Goal: Task Accomplishment & Management: Complete application form

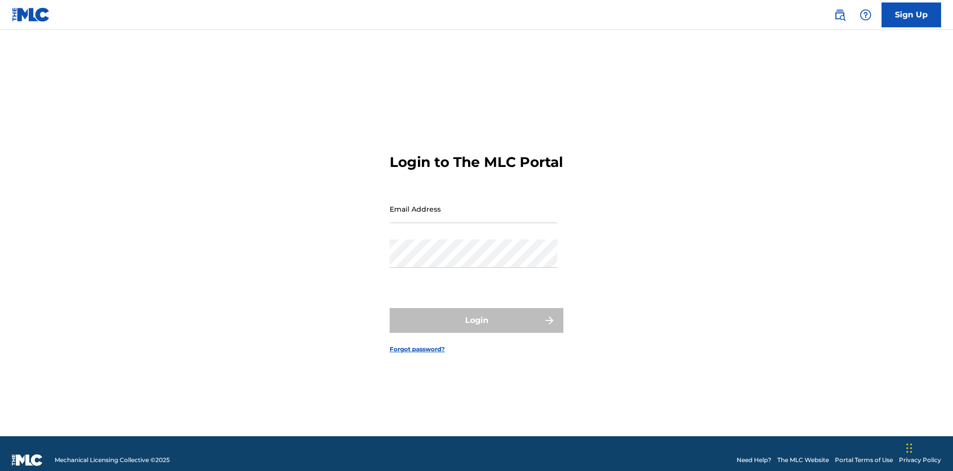
scroll to position [13, 0]
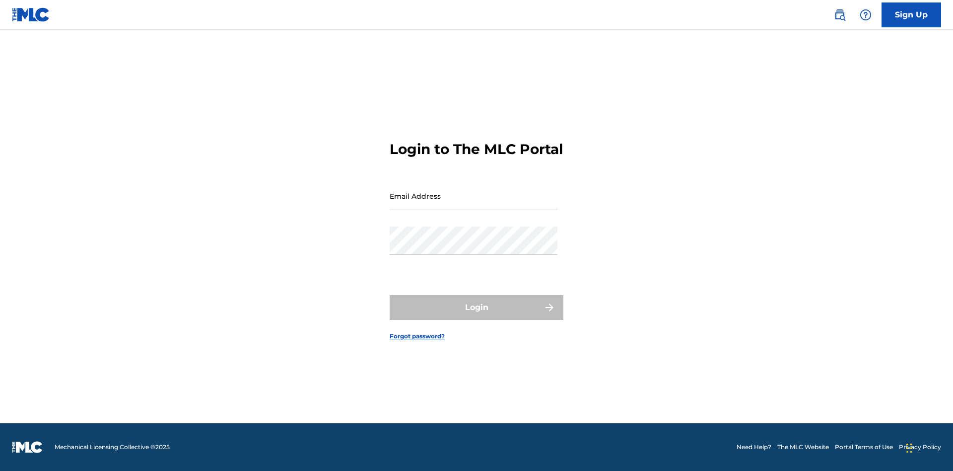
click at [474, 204] on input "Email Address" at bounding box center [474, 196] width 168 height 28
type input "Duke.McTesterson@gmail.com"
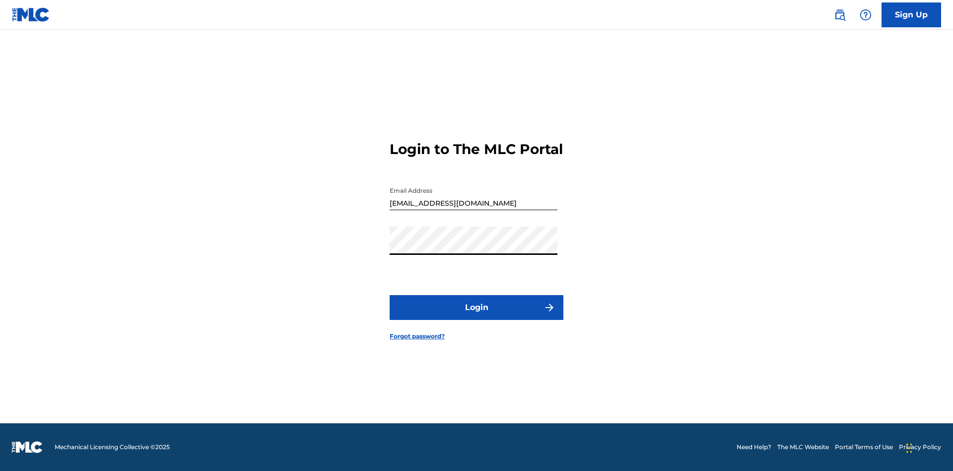
click at [477, 316] on button "Login" at bounding box center [477, 307] width 174 height 25
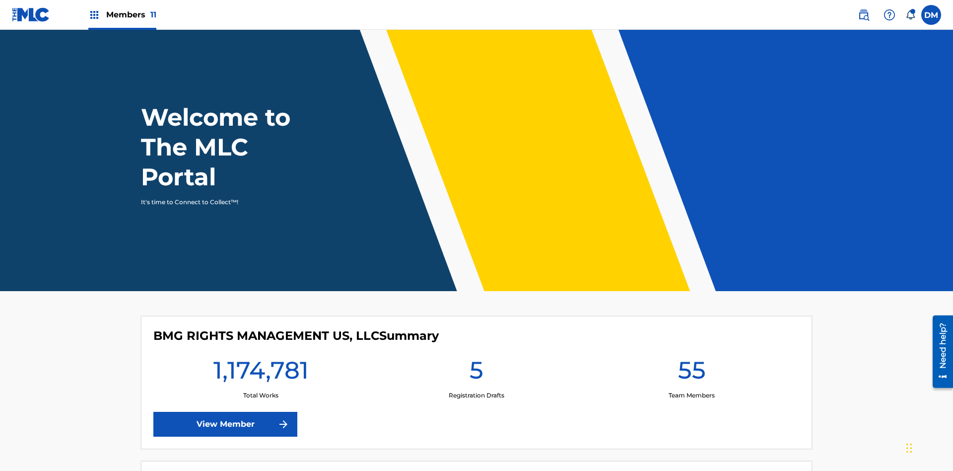
click at [122, 14] on span "Members 11" at bounding box center [131, 14] width 50 height 11
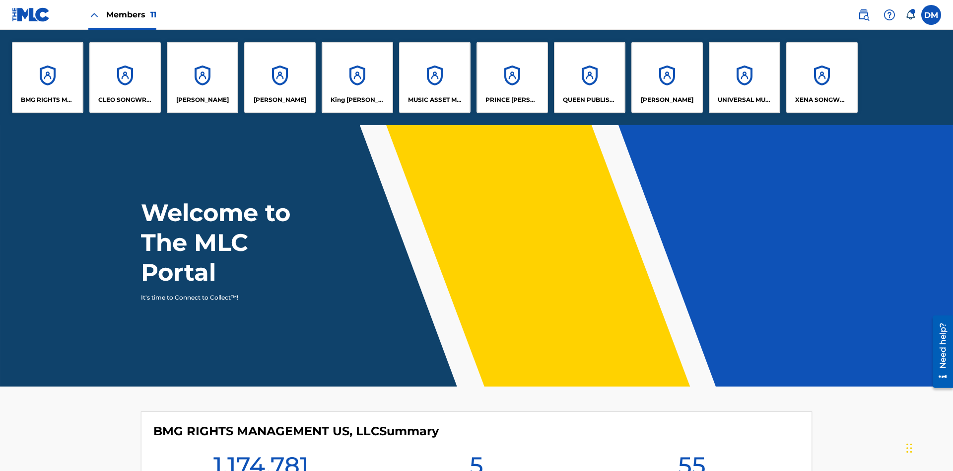
scroll to position [36, 0]
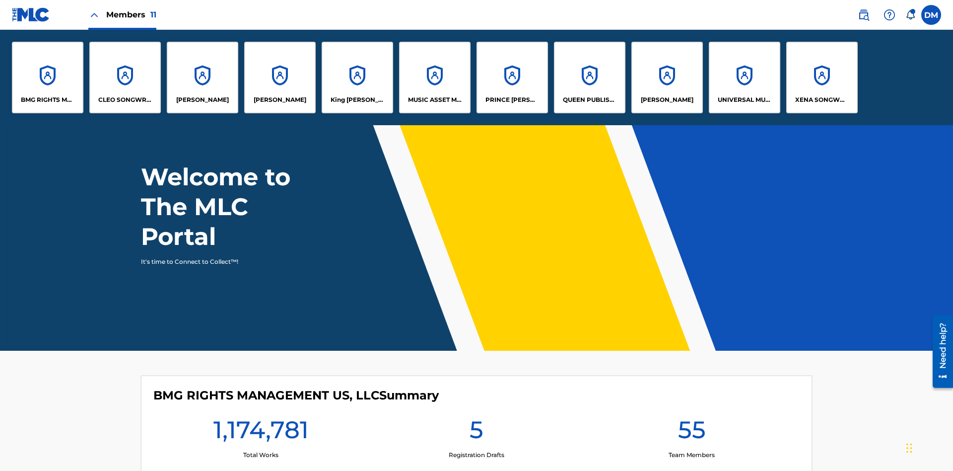
click at [744, 100] on p "UNIVERSAL MUSIC PUB GROUP" at bounding box center [745, 99] width 54 height 9
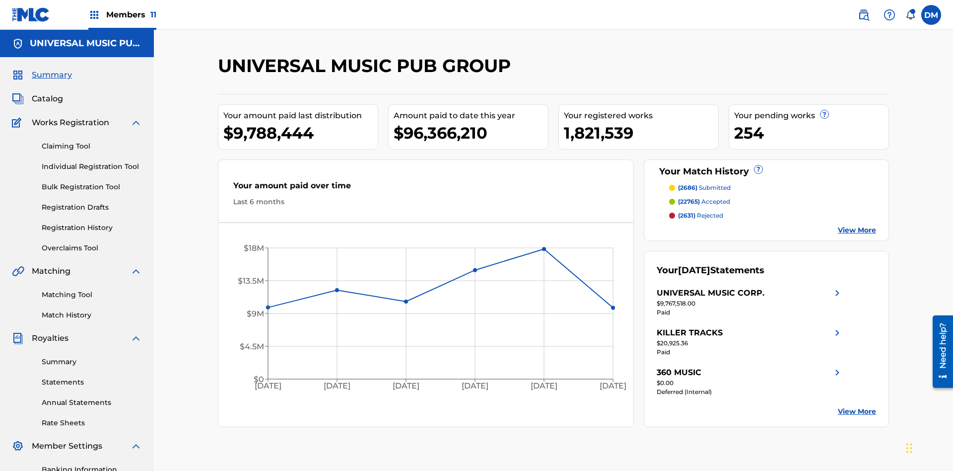
scroll to position [102, 0]
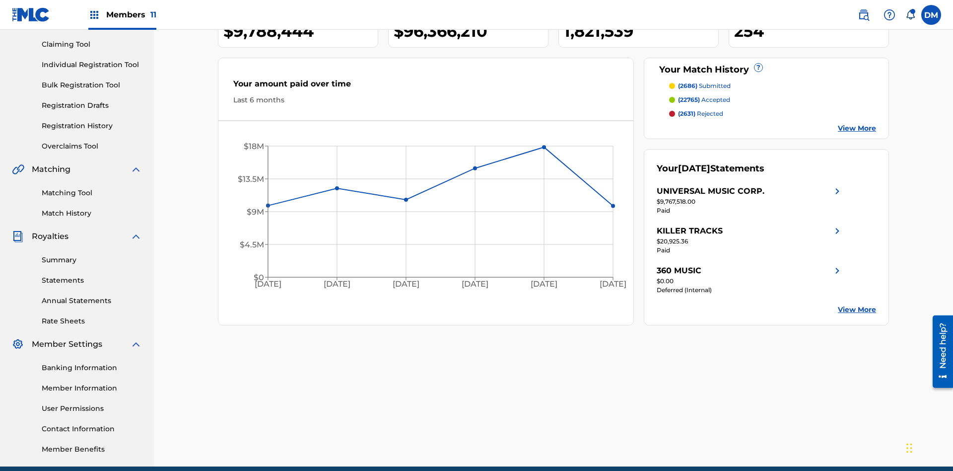
click at [92, 65] on link "Individual Registration Tool" at bounding box center [92, 65] width 100 height 10
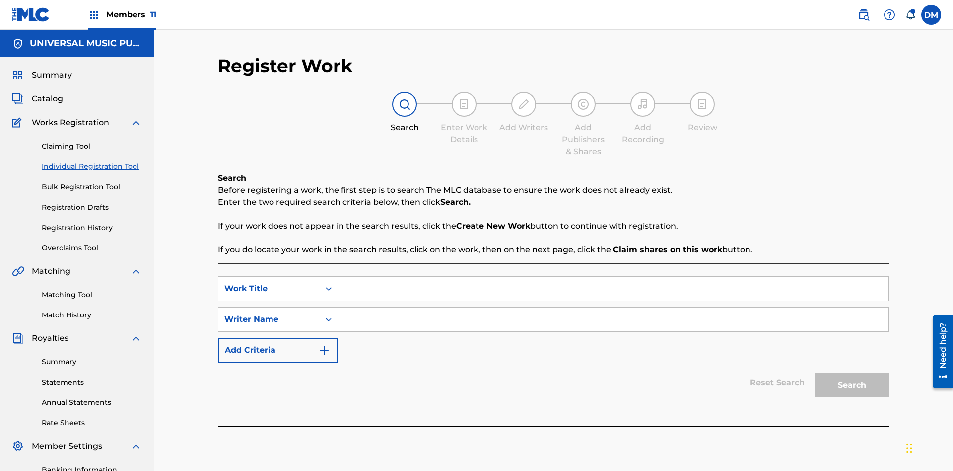
scroll to position [145, 0]
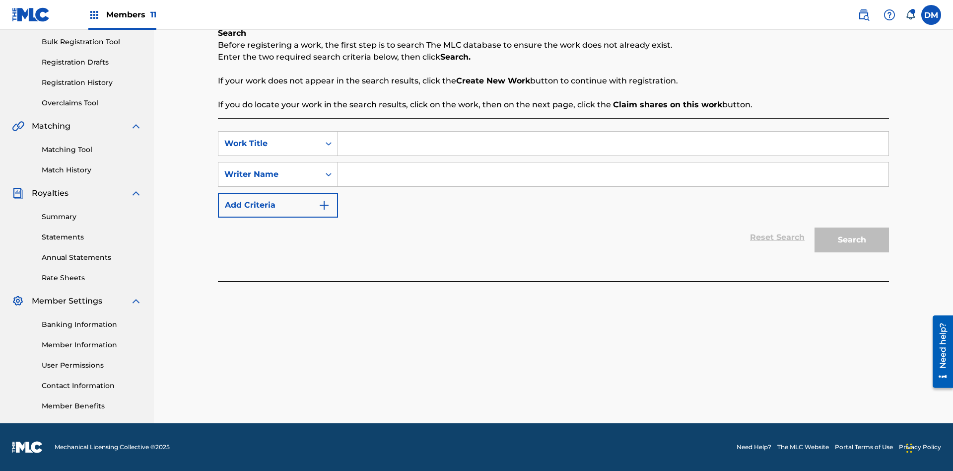
click at [613, 143] on input "Search Form" at bounding box center [613, 144] width 551 height 24
type input "Save At Publishers-Link Writers & Publishers Page After Linking Writer"
click at [613, 174] on input "Search Form" at bounding box center [613, 174] width 551 height 24
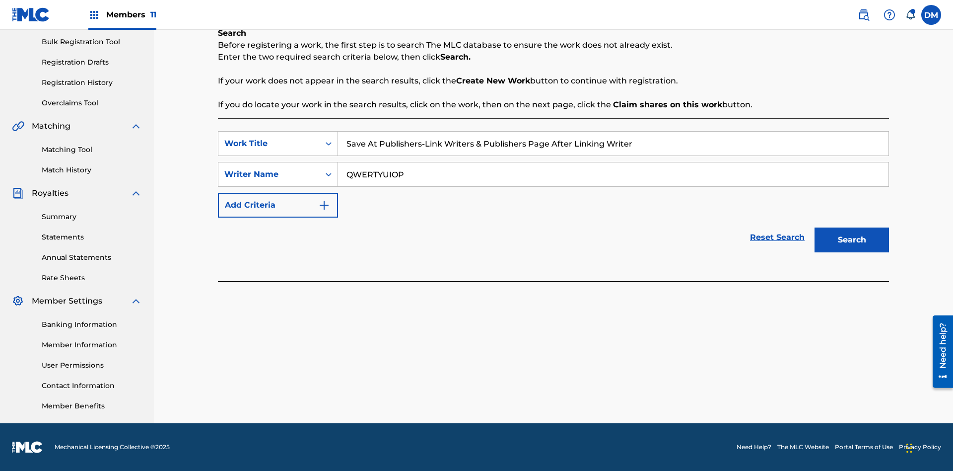
type input "QWERTYUIOP"
click at [852, 240] on button "Search" at bounding box center [852, 239] width 74 height 25
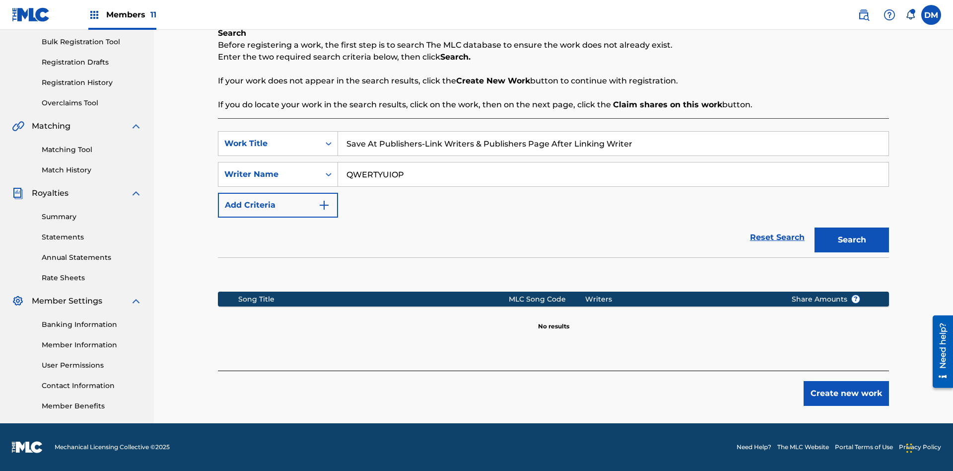
click at [846, 393] on button "Create new work" at bounding box center [846, 393] width 85 height 25
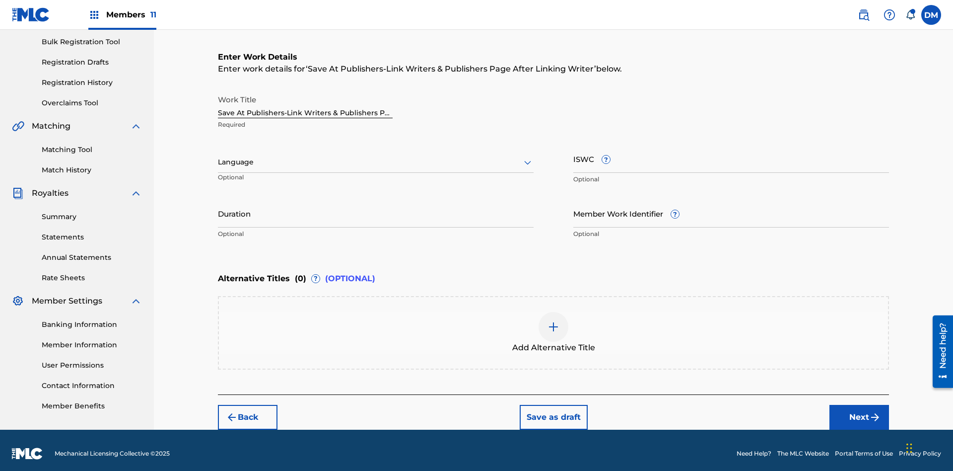
scroll to position [151, 0]
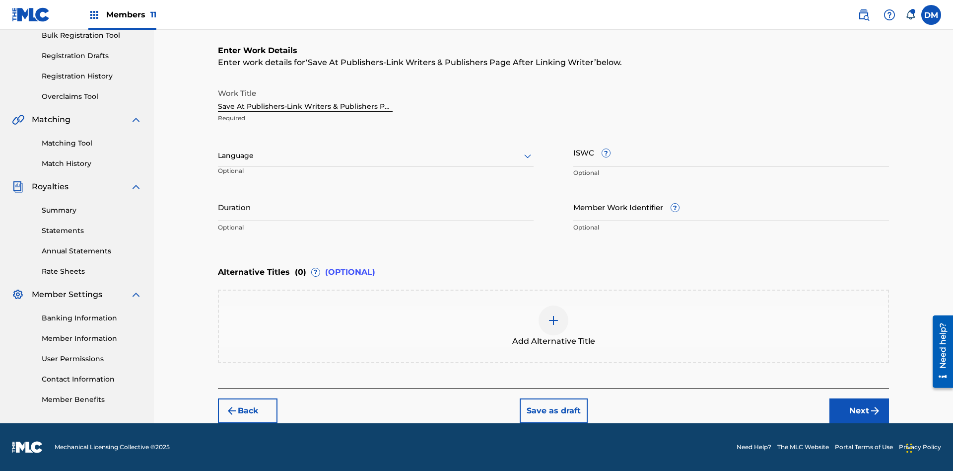
click at [376, 207] on input "Duration" at bounding box center [376, 207] width 316 height 28
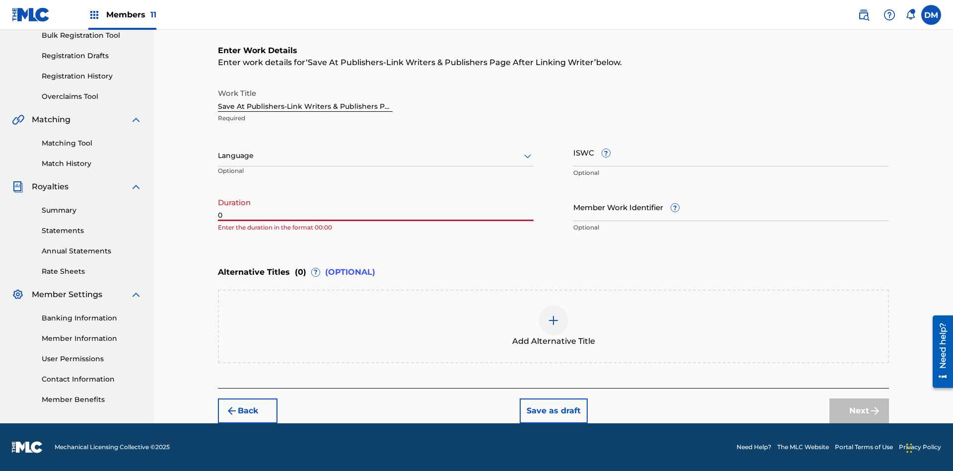
click at [376, 207] on input "0" at bounding box center [376, 207] width 316 height 28
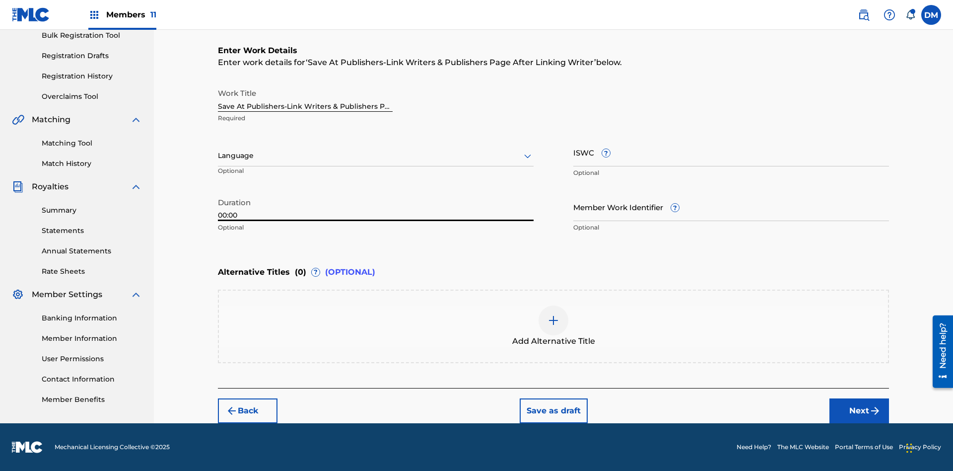
type input "00:00"
click at [528, 156] on icon at bounding box center [528, 156] width 12 height 12
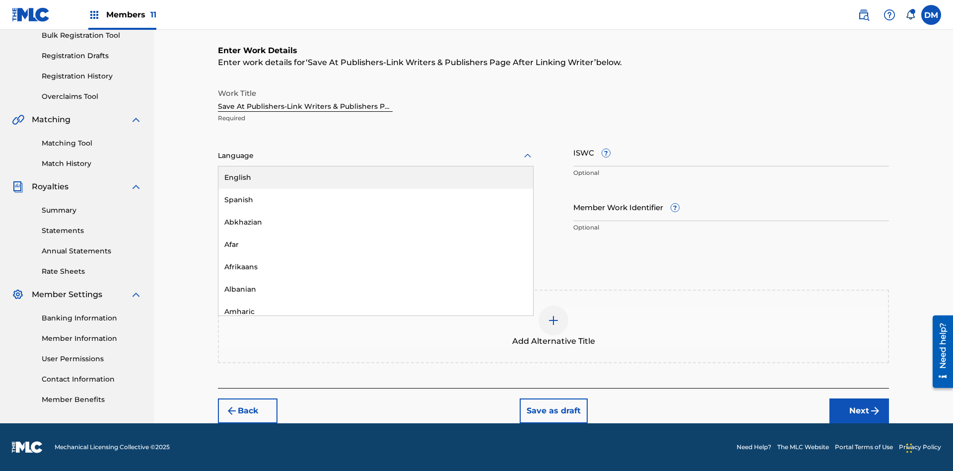
click at [376, 244] on div "Afar" at bounding box center [375, 244] width 315 height 22
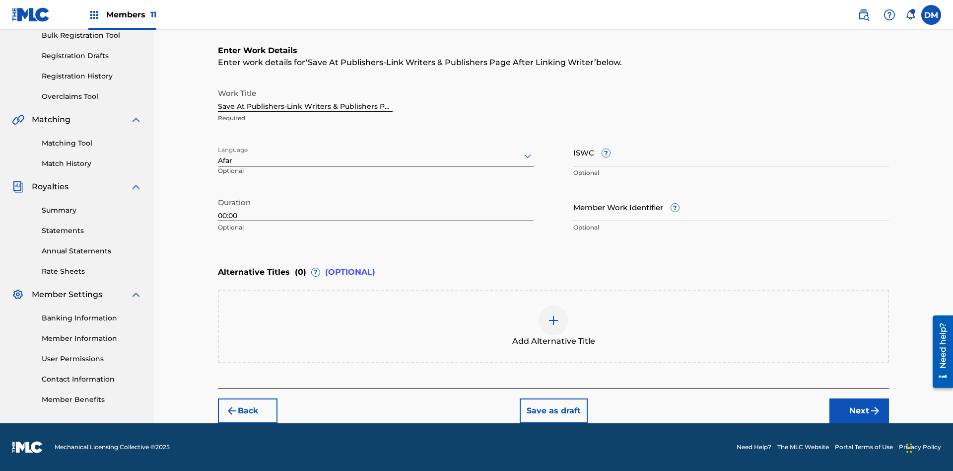
click at [731, 207] on input "Member Work Identifier ?" at bounding box center [731, 207] width 316 height 28
type input "2025.08.22.04"
click at [731, 152] on input "ISWC ?" at bounding box center [731, 152] width 316 height 28
type input "T-123.456.789-4"
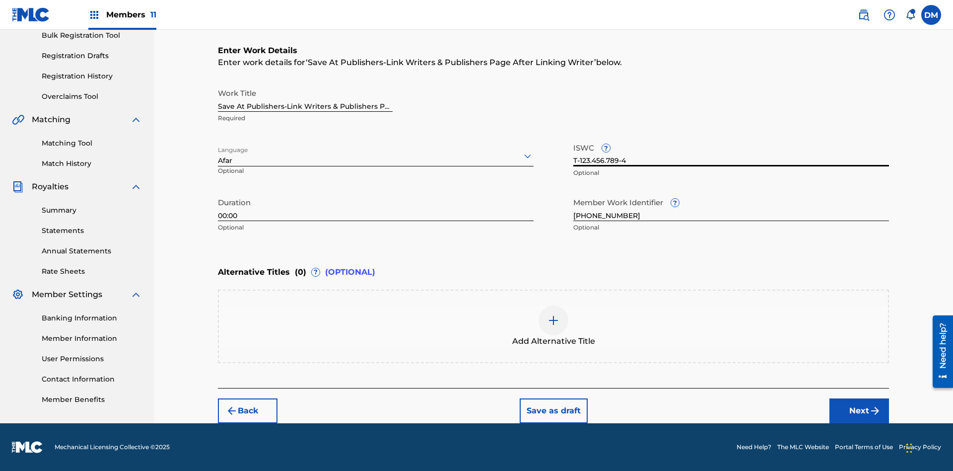
click at [554, 326] on img at bounding box center [554, 320] width 12 height 12
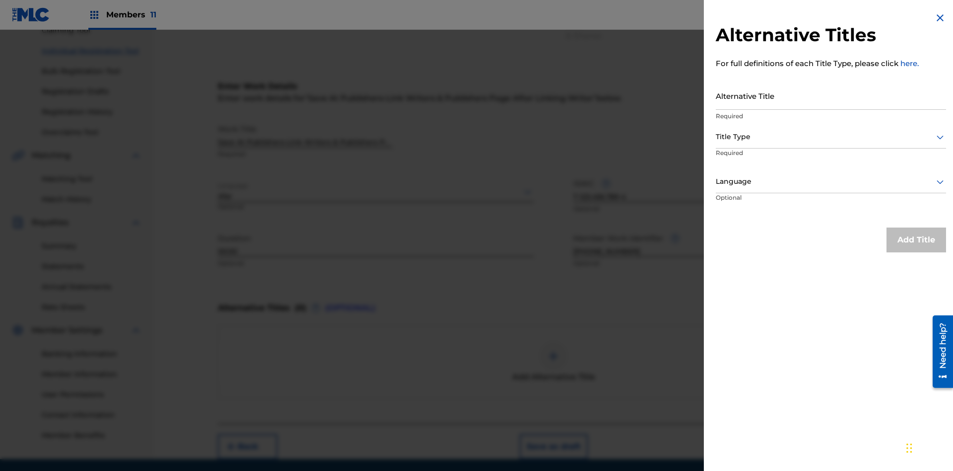
scroll to position [137, 0]
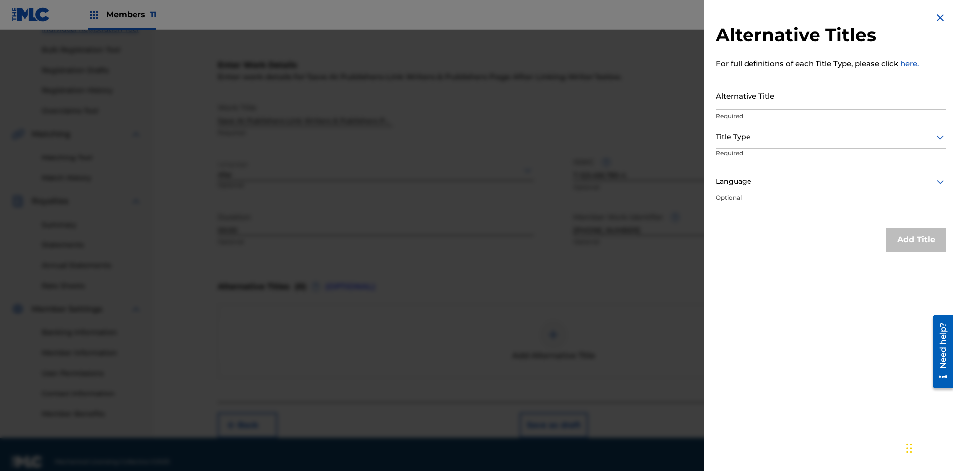
click at [831, 95] on input "Alternative Title" at bounding box center [831, 95] width 230 height 28
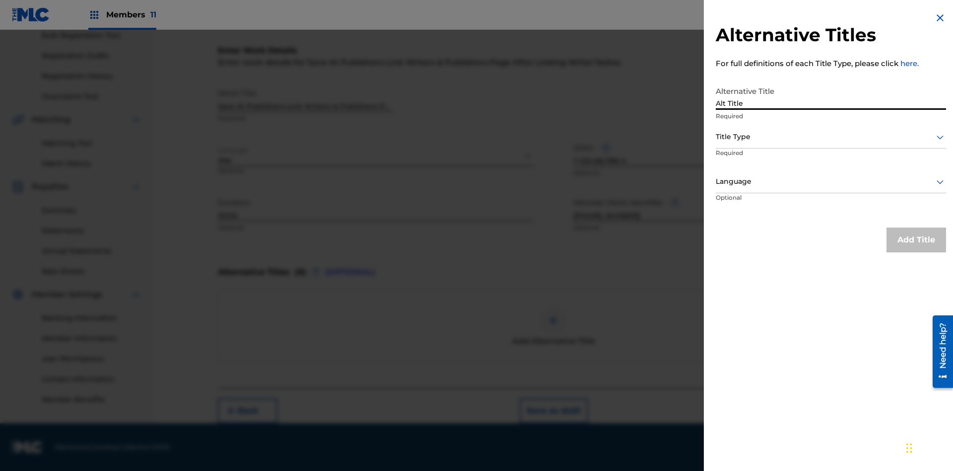
type input "Alt Title"
click at [831, 137] on div at bounding box center [831, 137] width 230 height 12
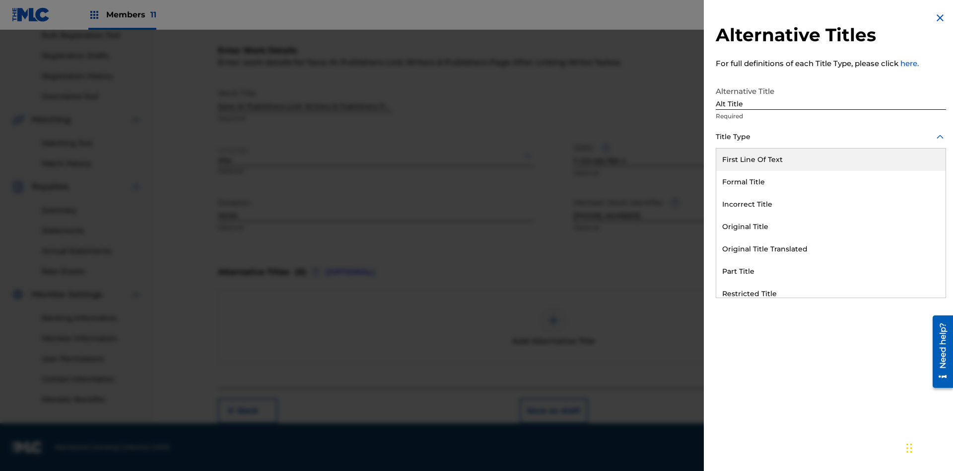
click at [831, 226] on div "Original Title" at bounding box center [830, 226] width 229 height 22
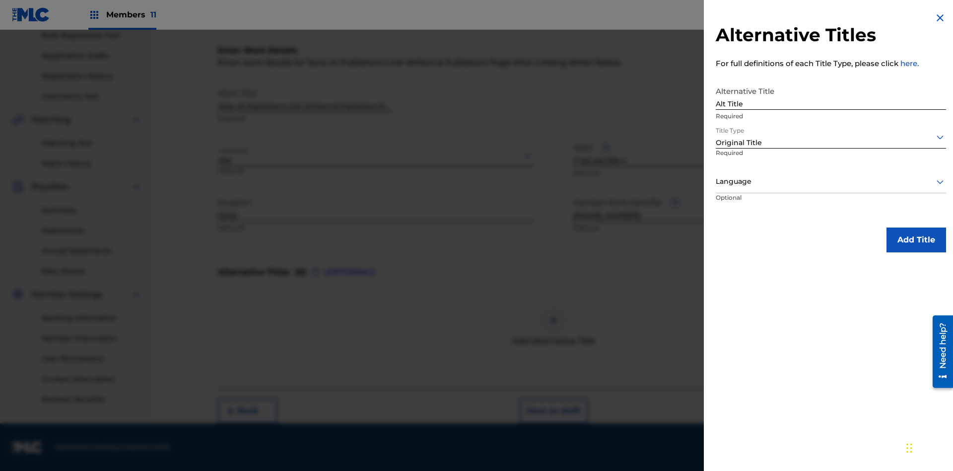
click at [831, 181] on div at bounding box center [831, 181] width 230 height 12
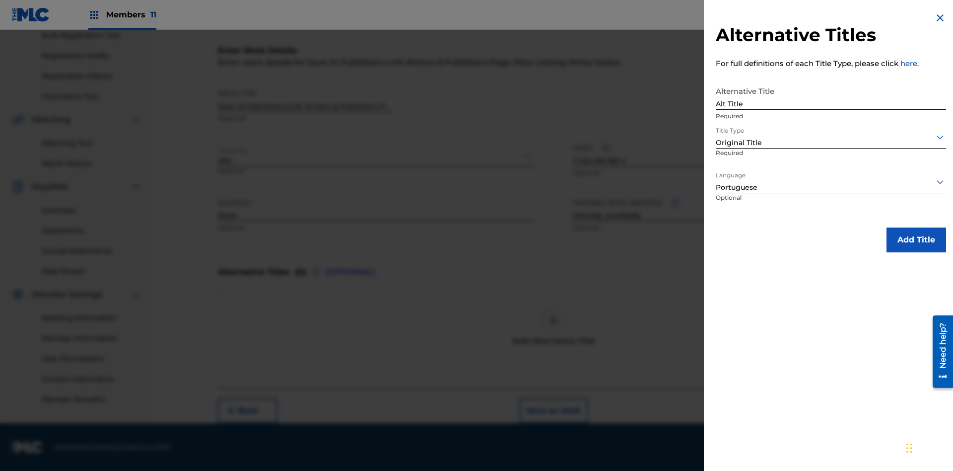
click at [916, 239] on button "Add Title" at bounding box center [917, 239] width 60 height 25
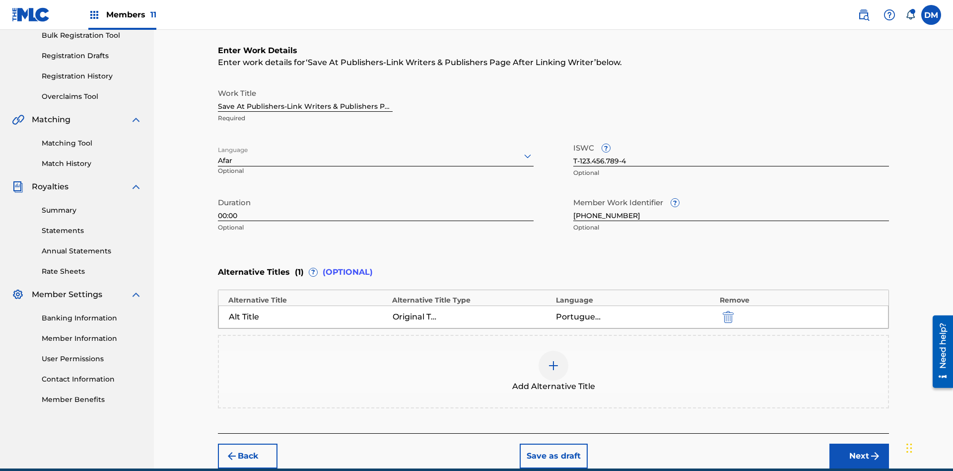
scroll to position [197, 0]
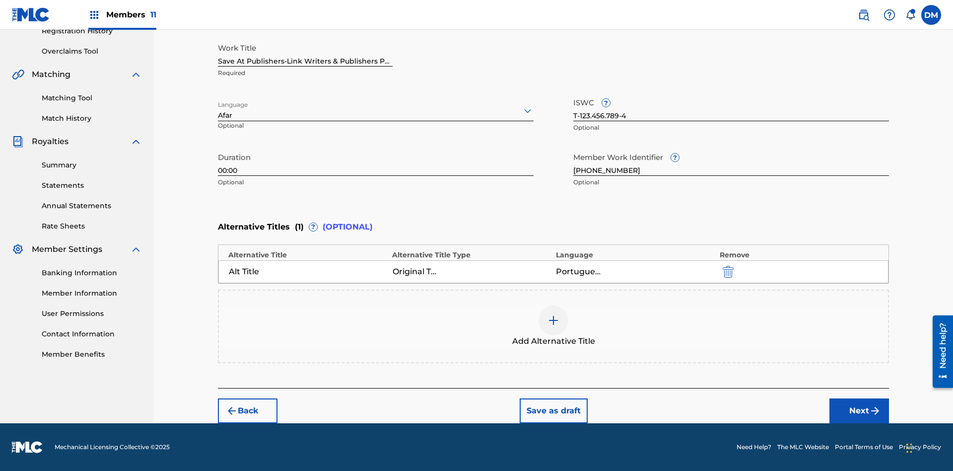
click at [859, 411] on button "Next" at bounding box center [860, 410] width 60 height 25
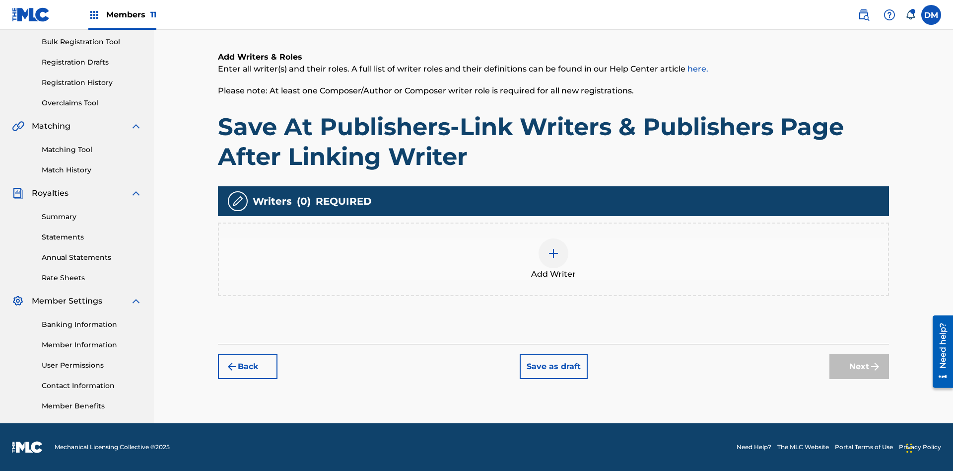
click at [554, 259] on img at bounding box center [554, 253] width 12 height 12
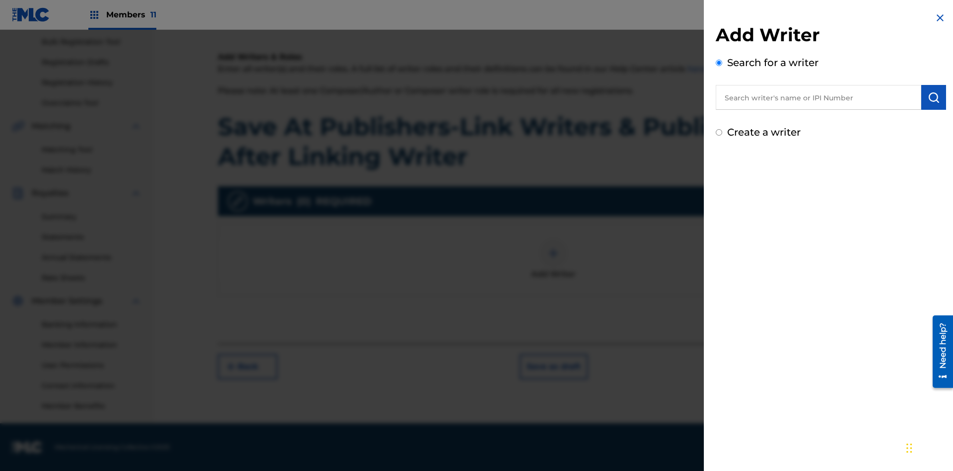
click at [819, 97] on input "text" at bounding box center [819, 97] width 206 height 25
type input "MARK STEVEN BERKOWITZ"
click at [934, 97] on img "submit" at bounding box center [934, 97] width 12 height 12
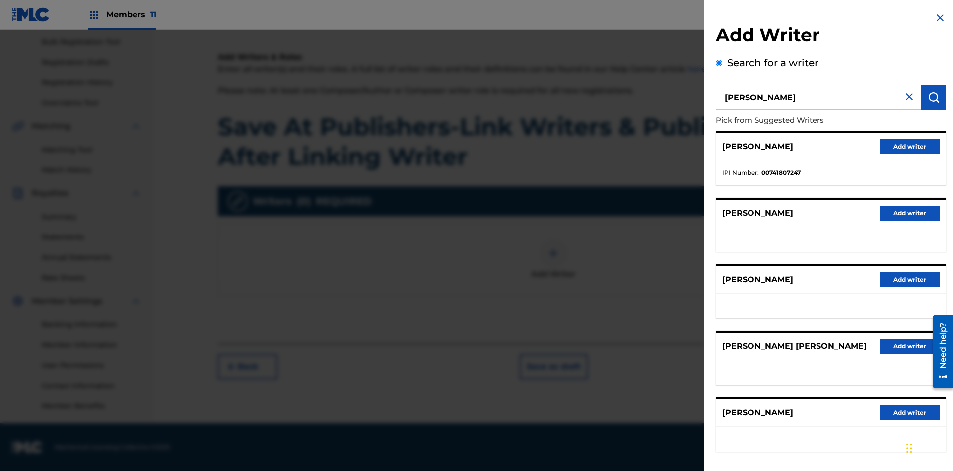
click at [910, 146] on button "Add writer" at bounding box center [910, 146] width 60 height 15
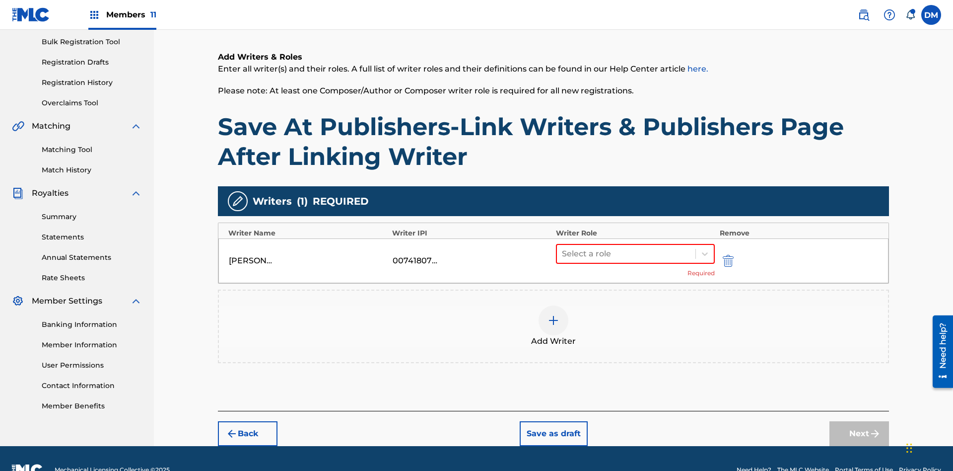
scroll to position [168, 0]
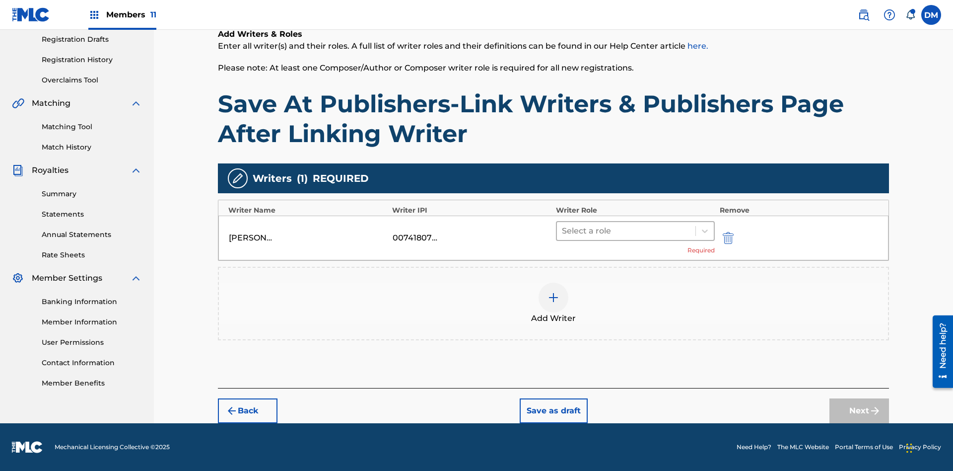
click at [563, 230] on input "text" at bounding box center [563, 231] width 2 height 12
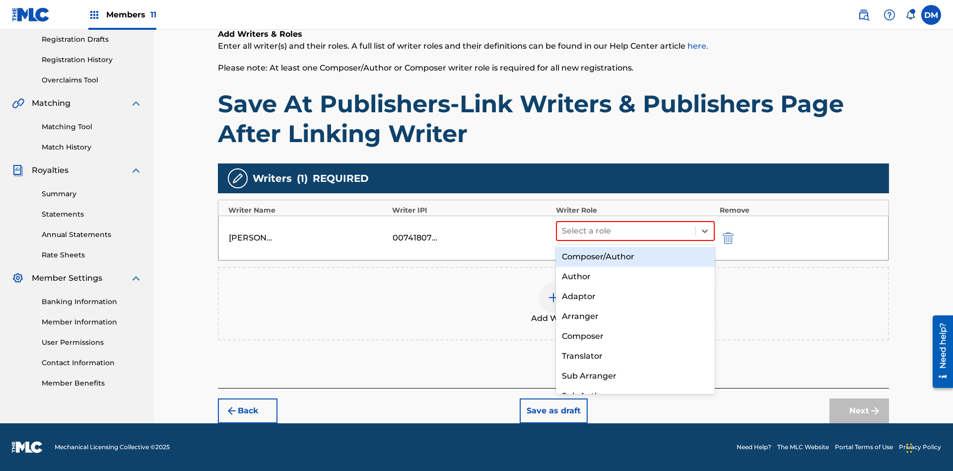
click at [635, 336] on div "Composer" at bounding box center [635, 336] width 159 height 20
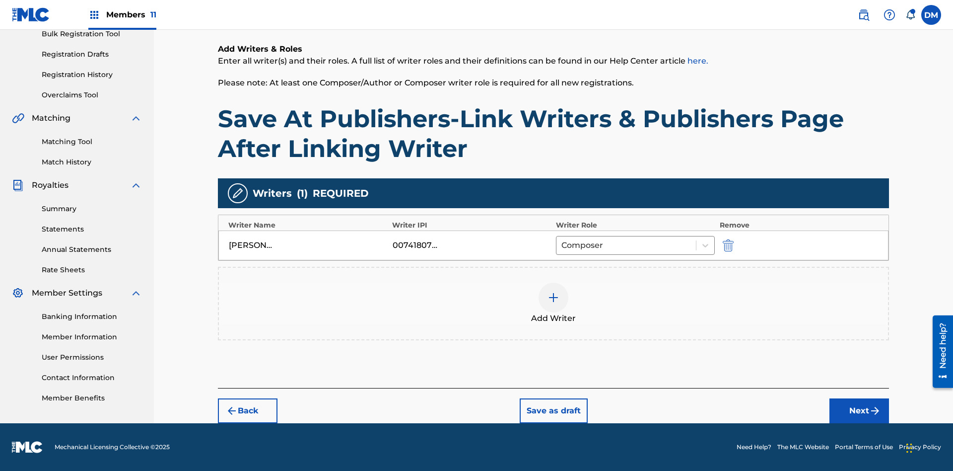
click at [859, 411] on button "Next" at bounding box center [860, 410] width 60 height 25
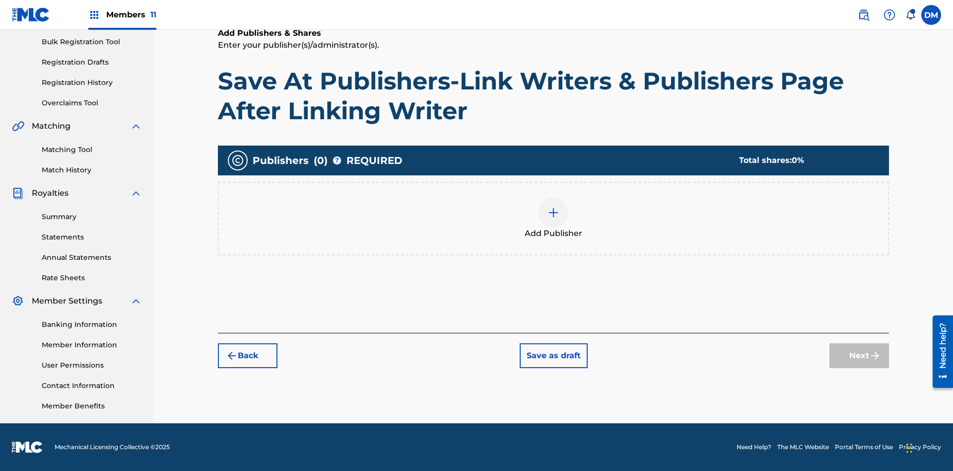
click at [554, 212] on img at bounding box center [554, 213] width 12 height 12
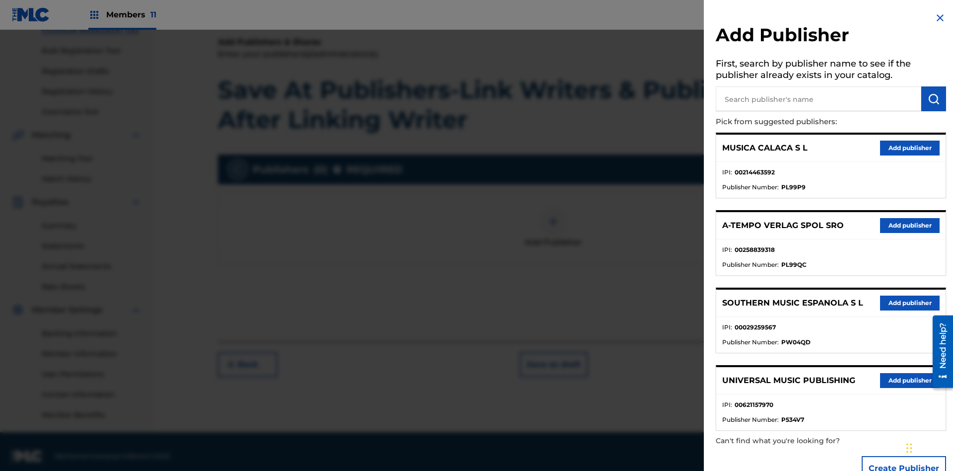
click at [819, 99] on input "text" at bounding box center [819, 98] width 206 height 25
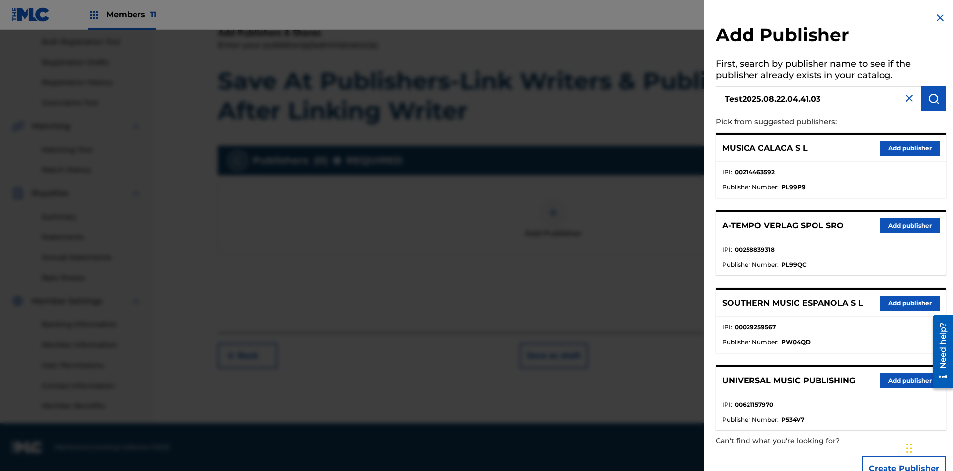
type input "Test2025.08.22.04.41.03"
click at [934, 99] on img "submit" at bounding box center [934, 99] width 12 height 12
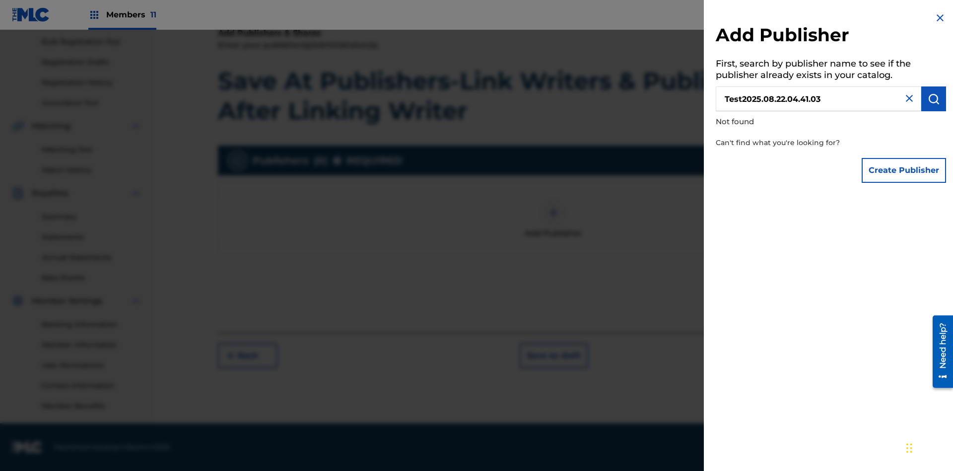
click at [905, 170] on button "Create Publisher" at bounding box center [904, 170] width 84 height 25
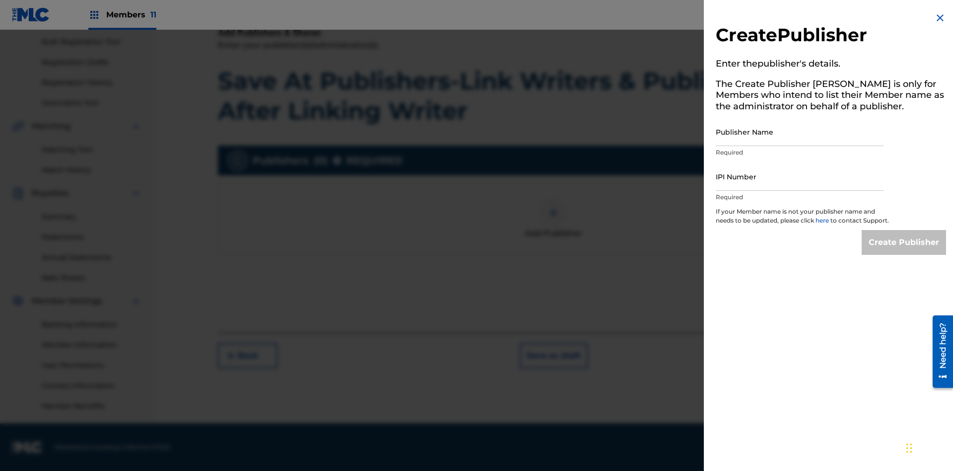
click at [800, 132] on input "Publisher Name" at bounding box center [800, 132] width 168 height 28
type input "Test2025.08.22.04.41.09"
click at [800, 176] on input "IPI Number" at bounding box center [800, 176] width 168 height 28
type input "00595839777"
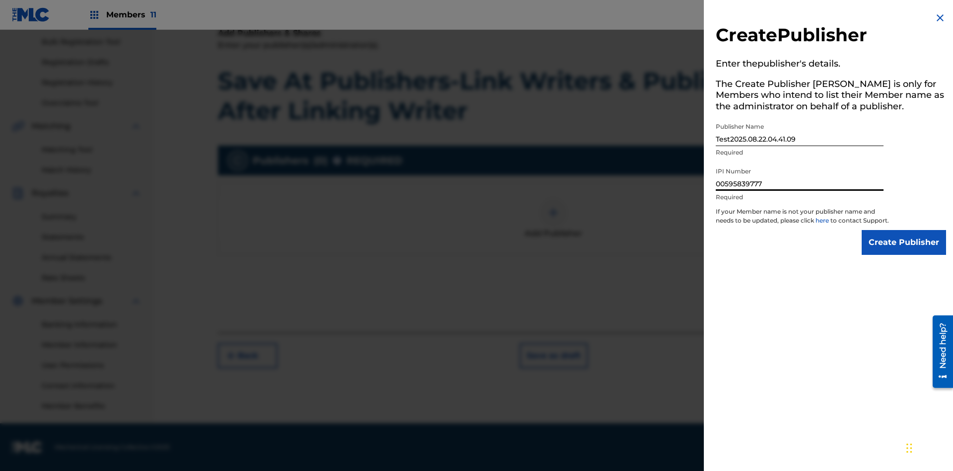
click at [905, 251] on input "Create Publisher" at bounding box center [904, 242] width 84 height 25
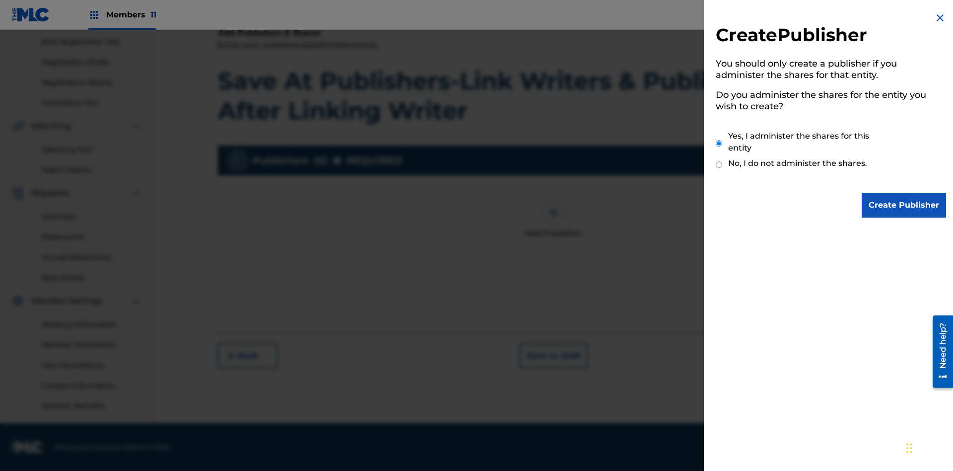
click at [719, 143] on input "Yes, I administer the shares for this entity" at bounding box center [719, 143] width 6 height 21
click at [905, 205] on input "Create Publisher" at bounding box center [904, 205] width 84 height 25
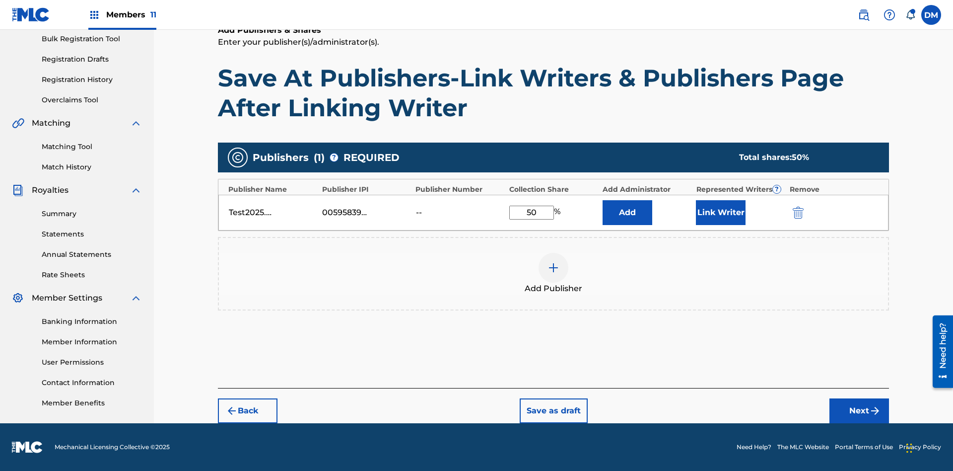
scroll to position [148, 0]
type input "50"
click at [721, 212] on button "Link Writer" at bounding box center [721, 212] width 50 height 25
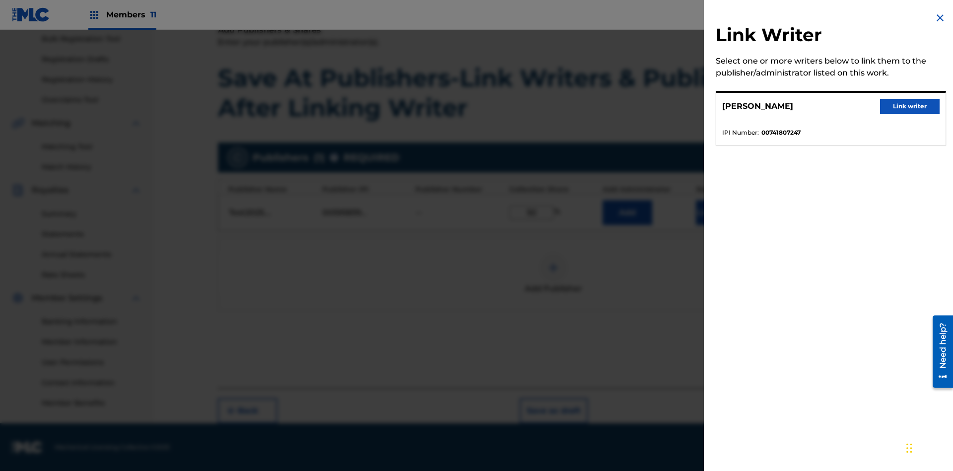
click at [910, 106] on button "Link writer" at bounding box center [910, 106] width 60 height 15
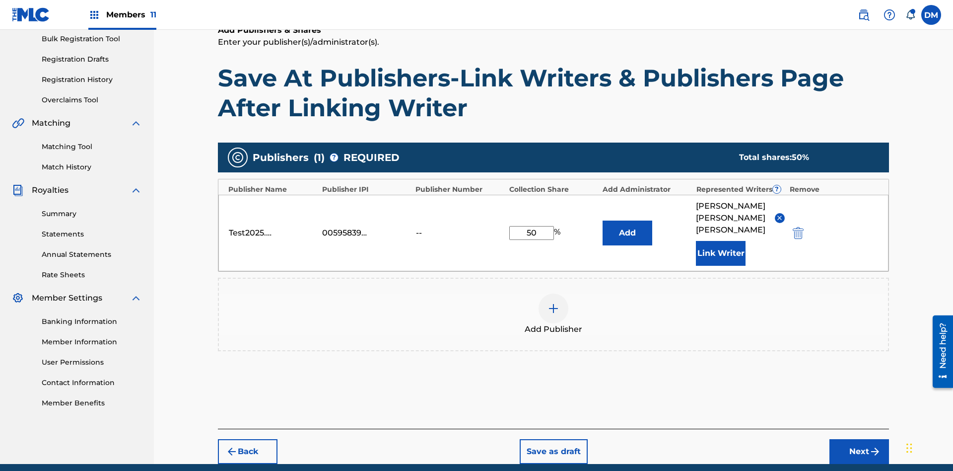
scroll to position [177, 0]
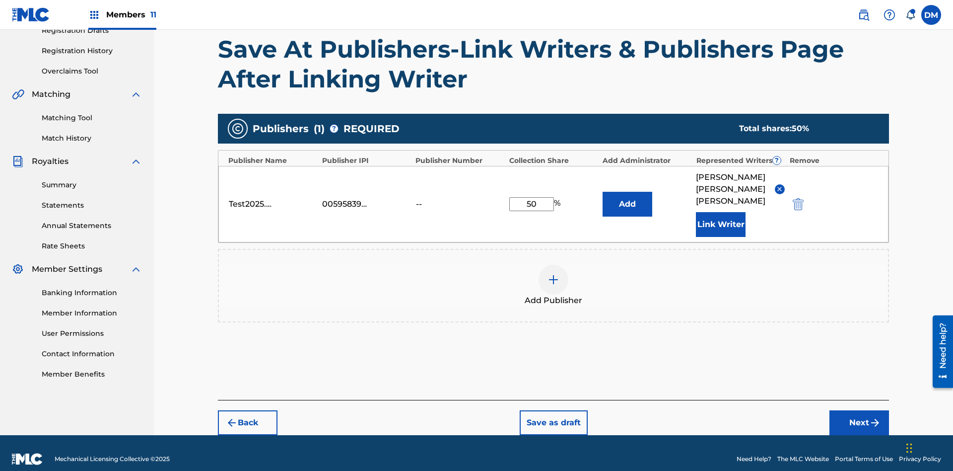
click at [721, 212] on button "Link Writer" at bounding box center [721, 224] width 50 height 25
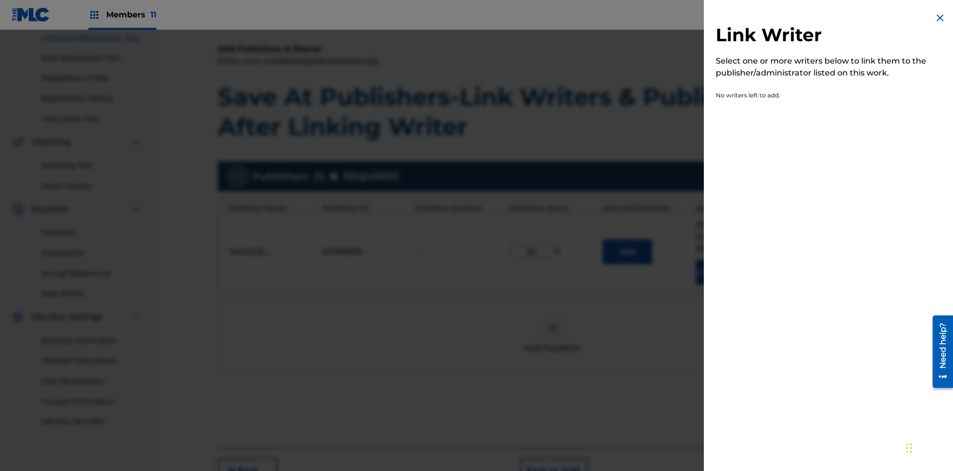
click at [940, 18] on img at bounding box center [940, 18] width 12 height 12
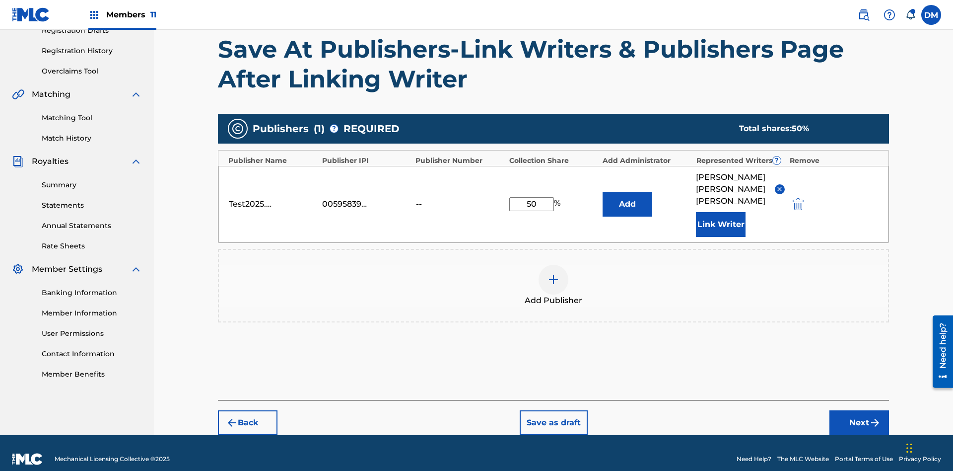
click at [627, 198] on button "Add" at bounding box center [628, 204] width 50 height 25
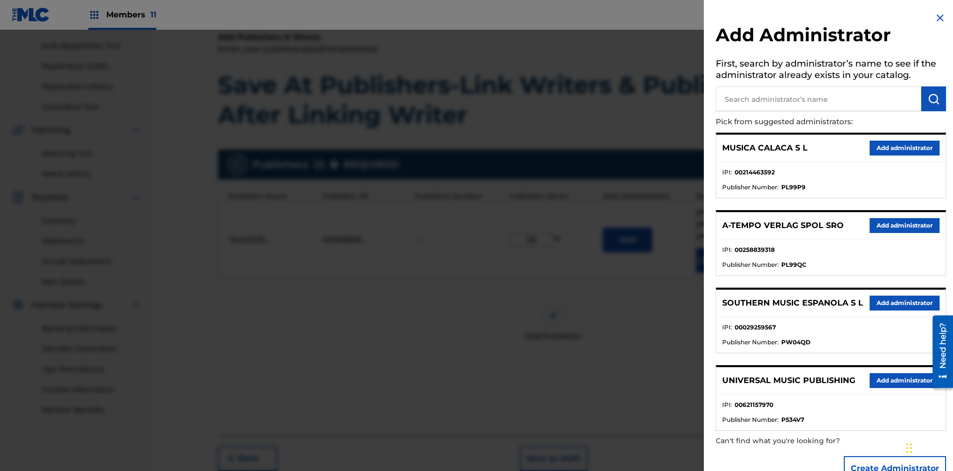
scroll to position [168, 0]
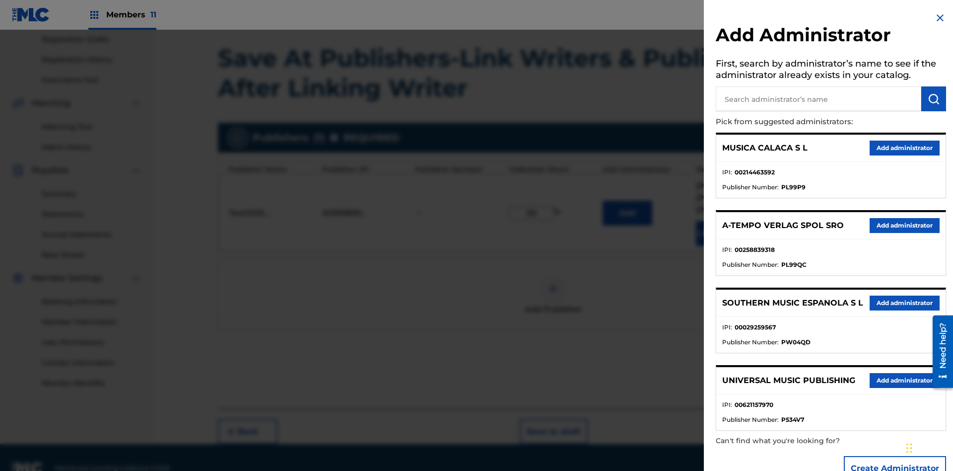
click at [819, 99] on input "text" at bounding box center [819, 98] width 206 height 25
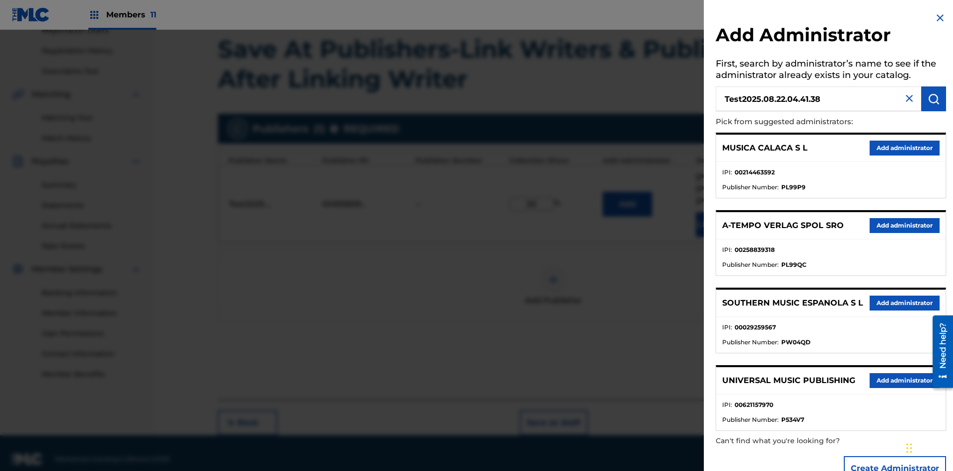
type input "Test2025.08.22.04.41.38"
click at [934, 99] on img "submit" at bounding box center [934, 99] width 12 height 12
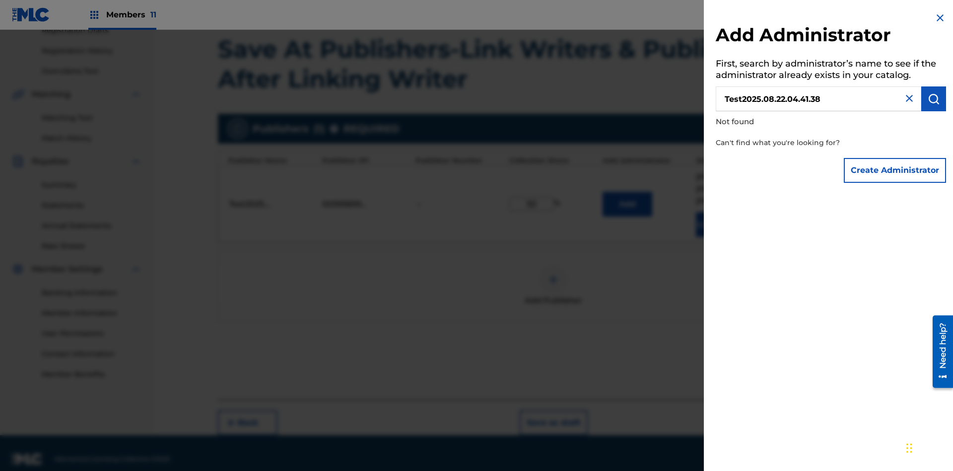
click at [896, 170] on button "Create Administrator" at bounding box center [895, 170] width 102 height 25
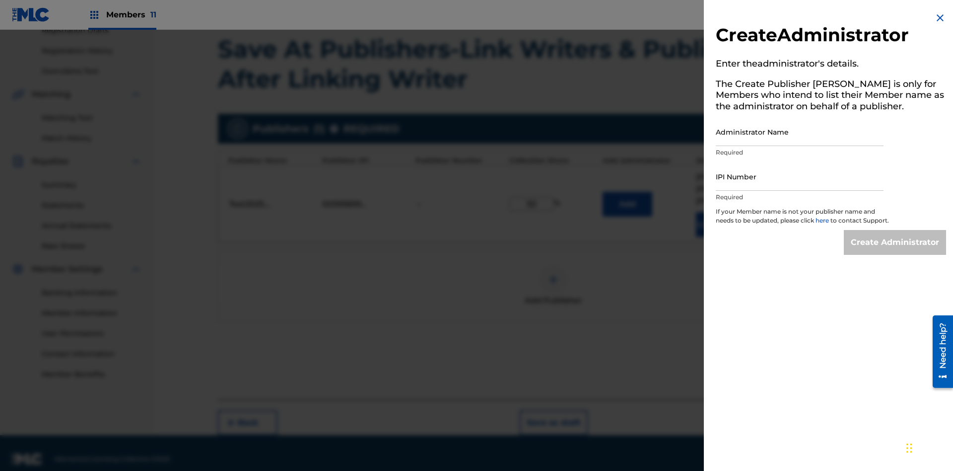
click at [800, 132] on input "Administrator Name" at bounding box center [800, 132] width 168 height 28
type input "Test2025.08.22.04.41.45"
click at [800, 176] on input "IPI Number" at bounding box center [800, 176] width 168 height 28
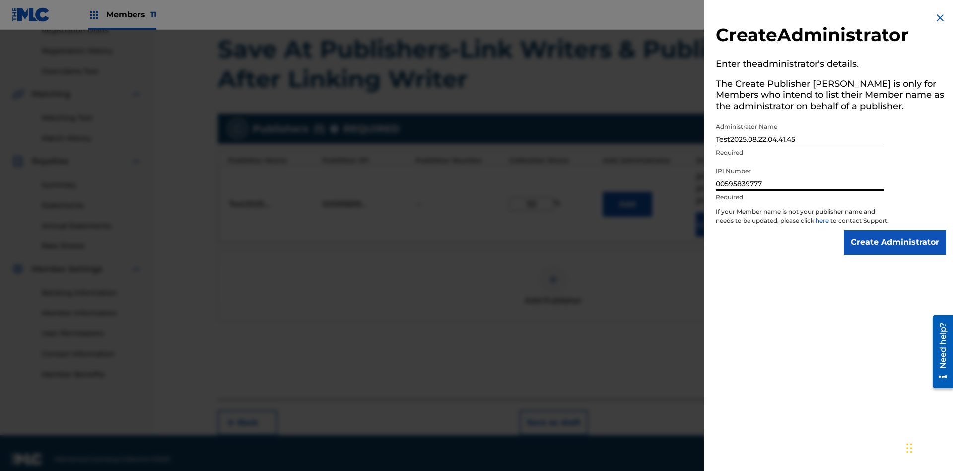
type input "00595839777"
click at [896, 251] on input "Create Administrator" at bounding box center [895, 242] width 102 height 25
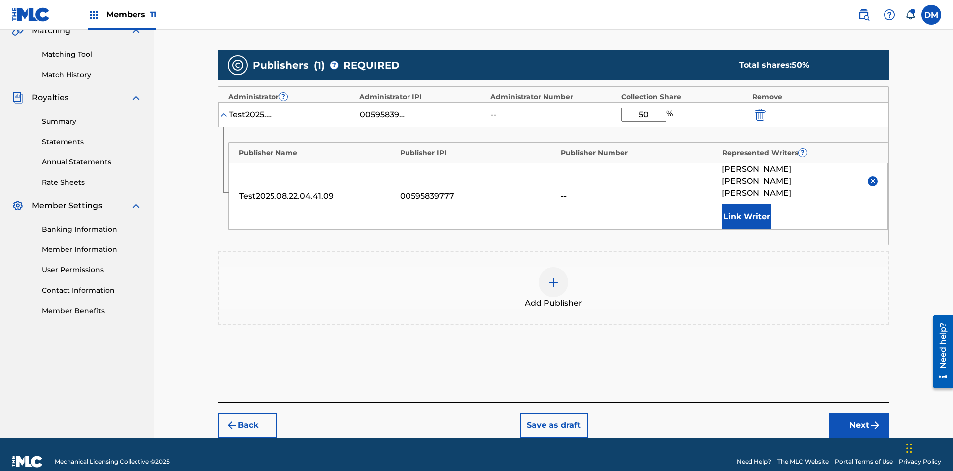
scroll to position [231, 0]
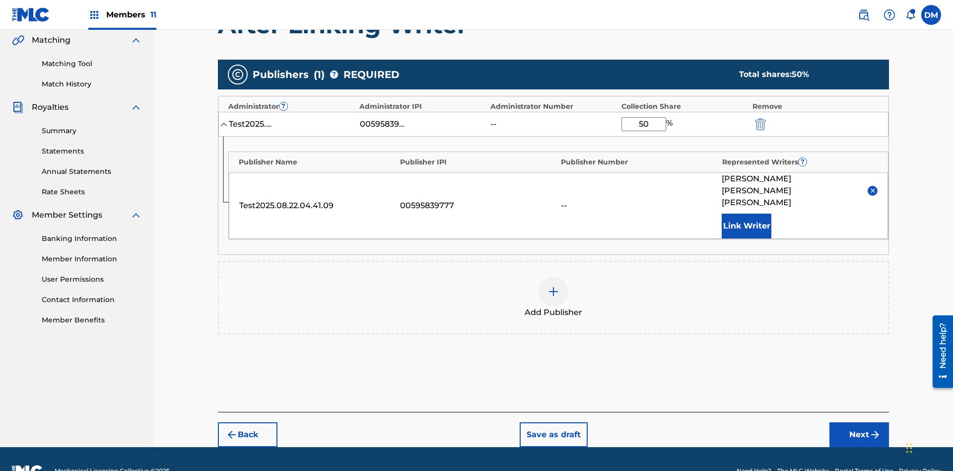
type input "50"
click at [553, 422] on button "Save as draft" at bounding box center [554, 434] width 68 height 25
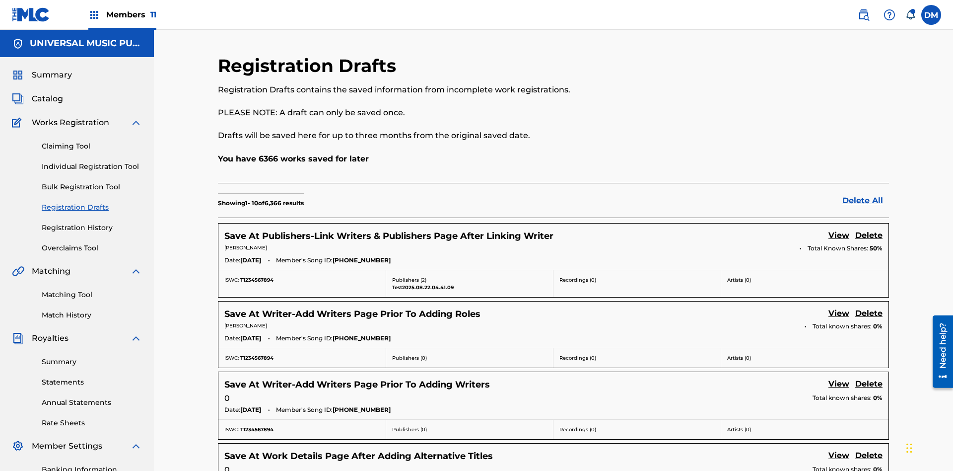
scroll to position [170, 0]
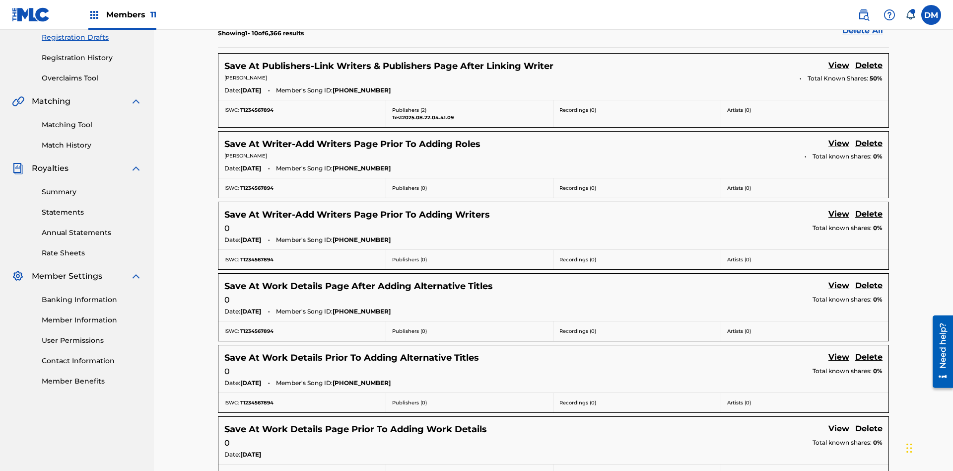
click at [839, 66] on link "View" at bounding box center [839, 66] width 21 height 13
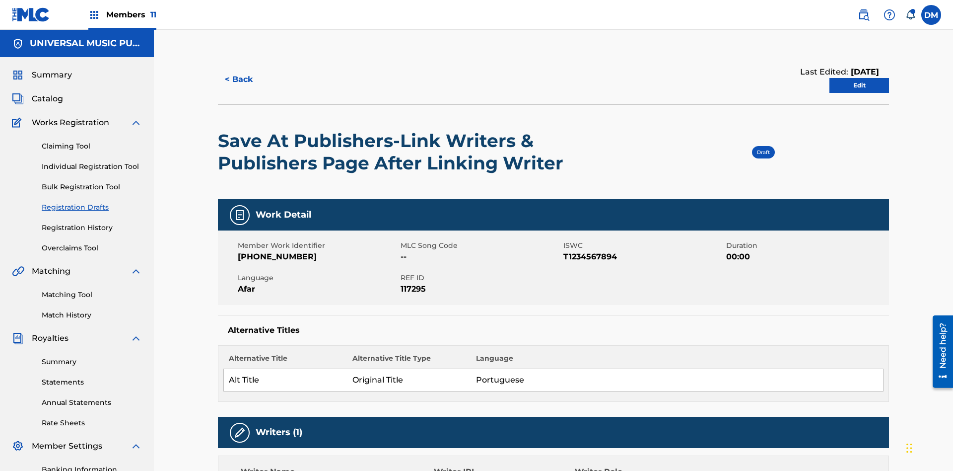
scroll to position [18, 0]
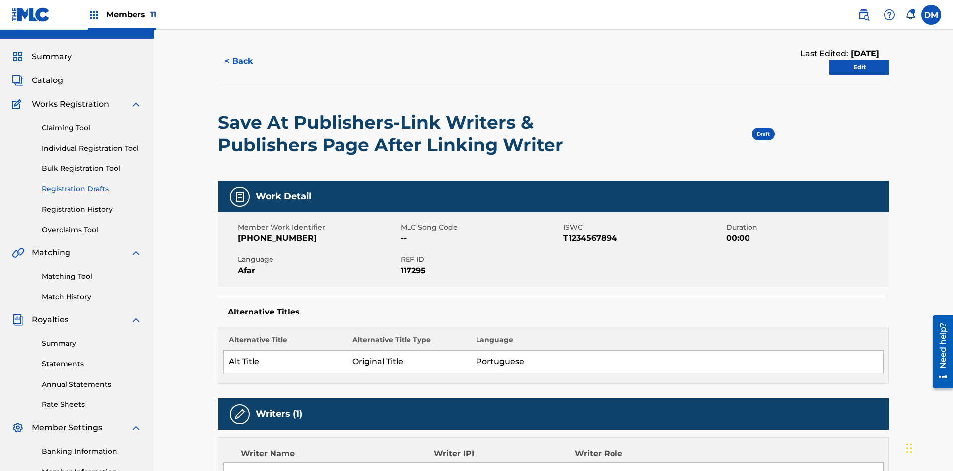
click at [859, 67] on link "Edit" at bounding box center [860, 67] width 60 height 15
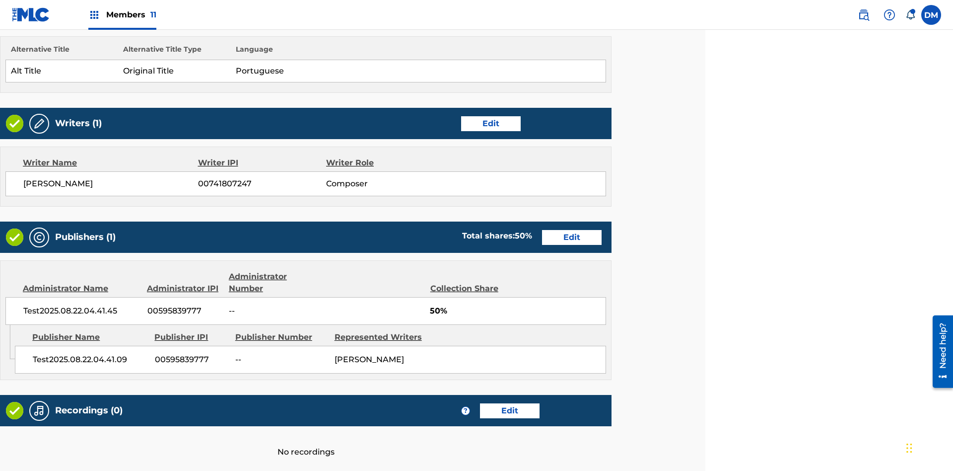
scroll to position [382, 248]
